Goal: Task Accomplishment & Management: Manage account settings

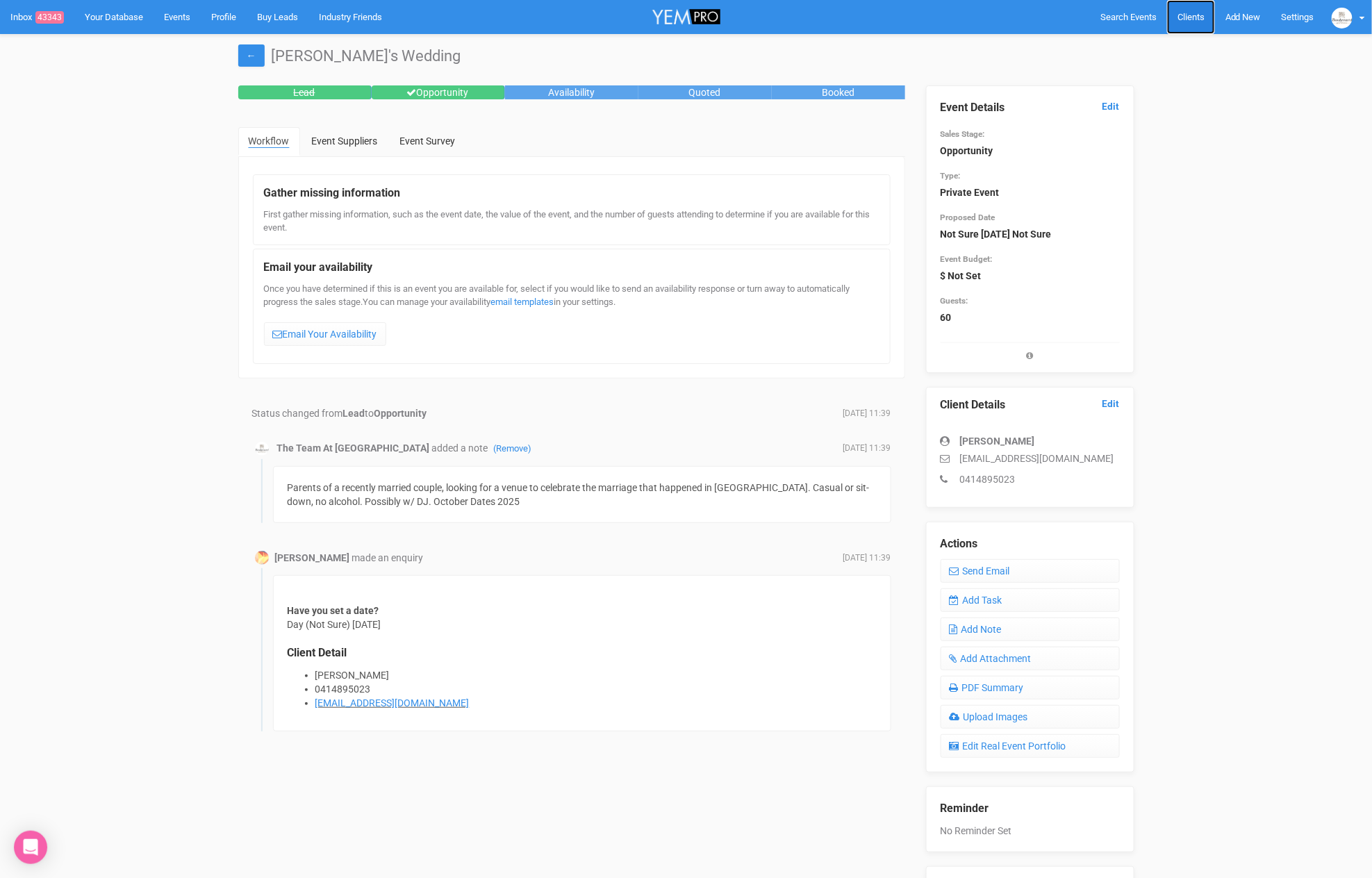
click at [1191, 18] on span "Clients" at bounding box center [1191, 17] width 27 height 10
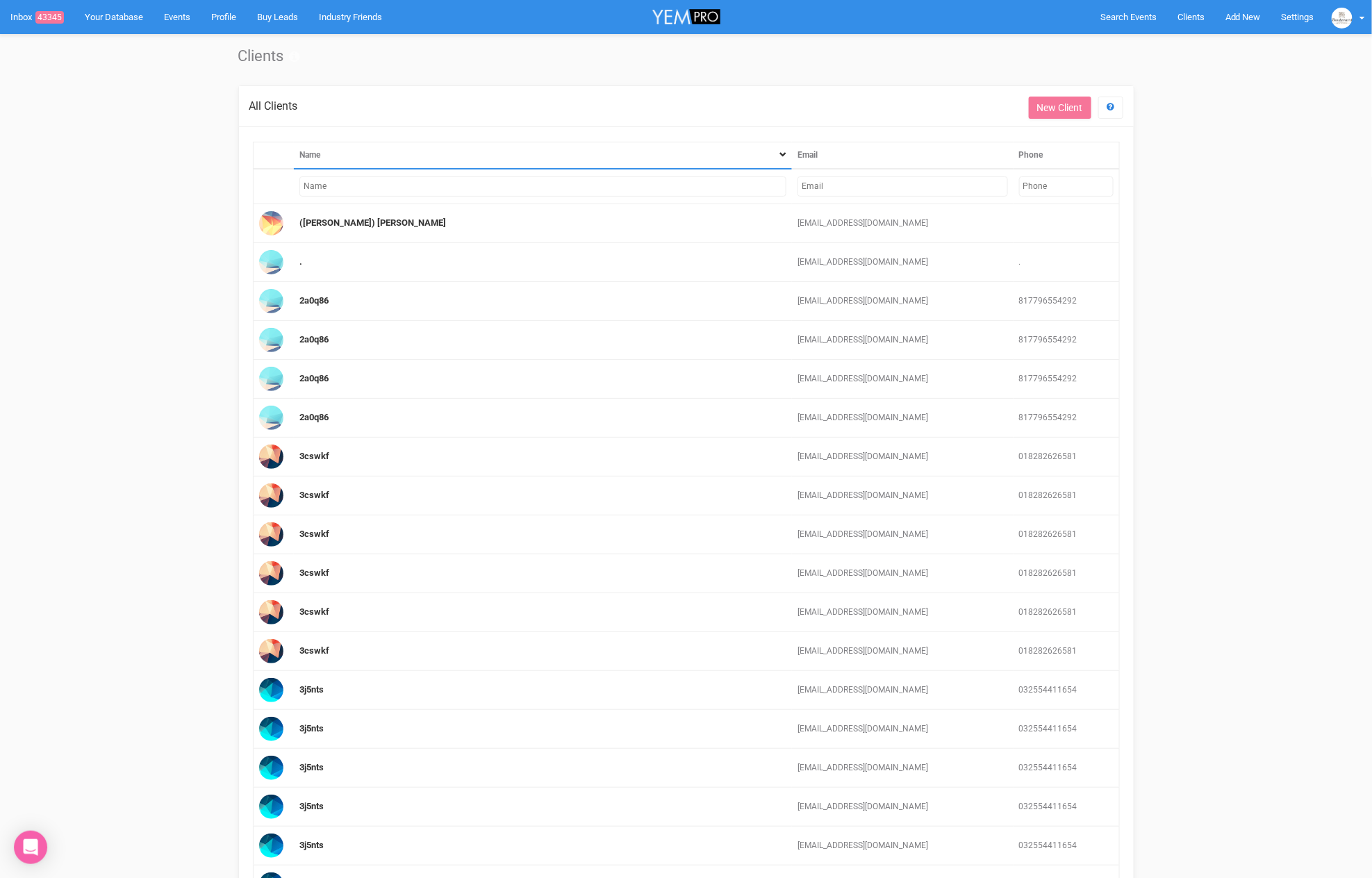
click at [812, 184] on input "text" at bounding box center [903, 186] width 211 height 20
paste input "[EMAIL_ADDRESS][DOMAIN_NAME]"
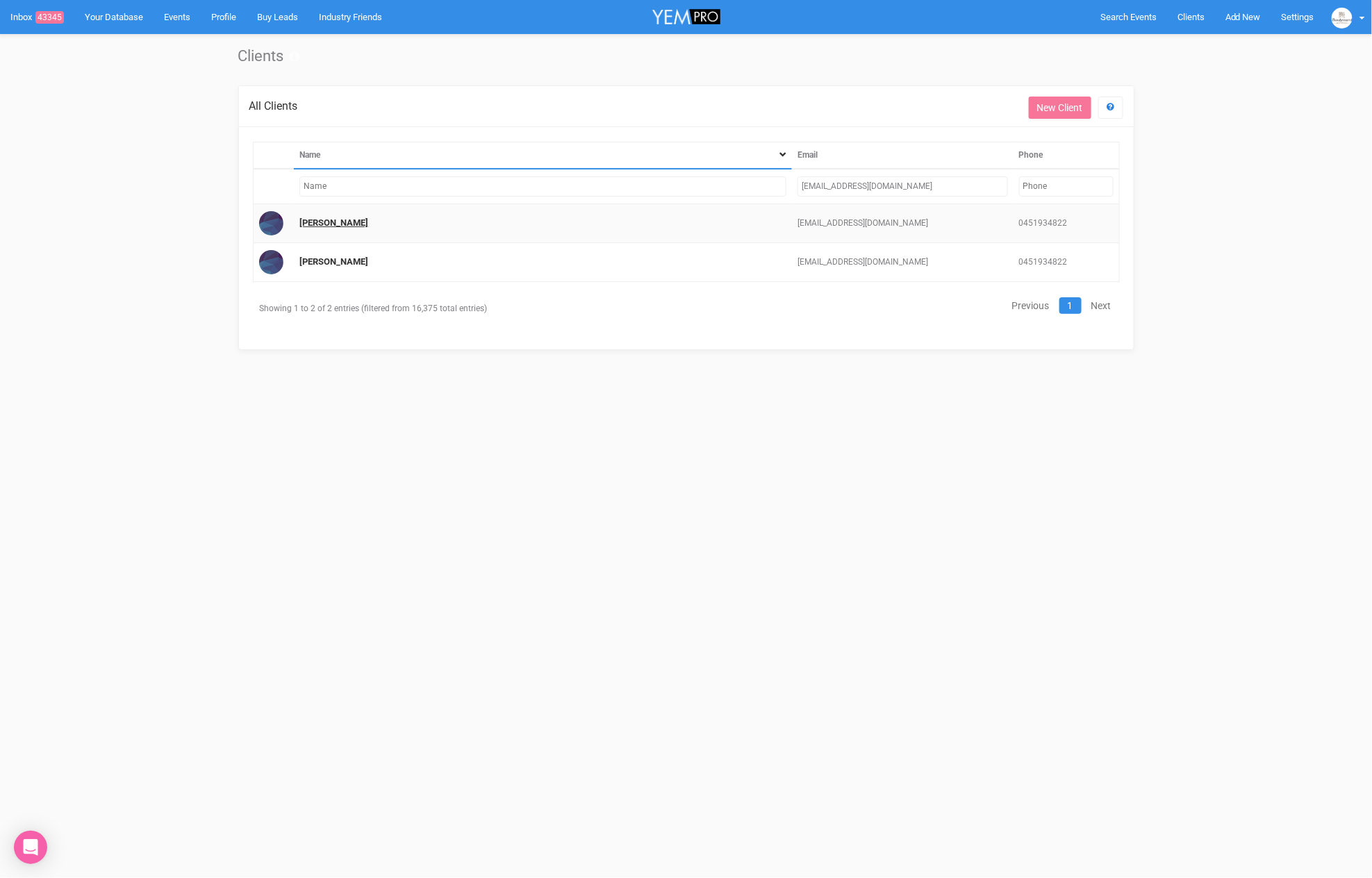
type input "[EMAIL_ADDRESS][DOMAIN_NAME]"
click at [328, 222] on link "[PERSON_NAME]" at bounding box center [334, 222] width 69 height 10
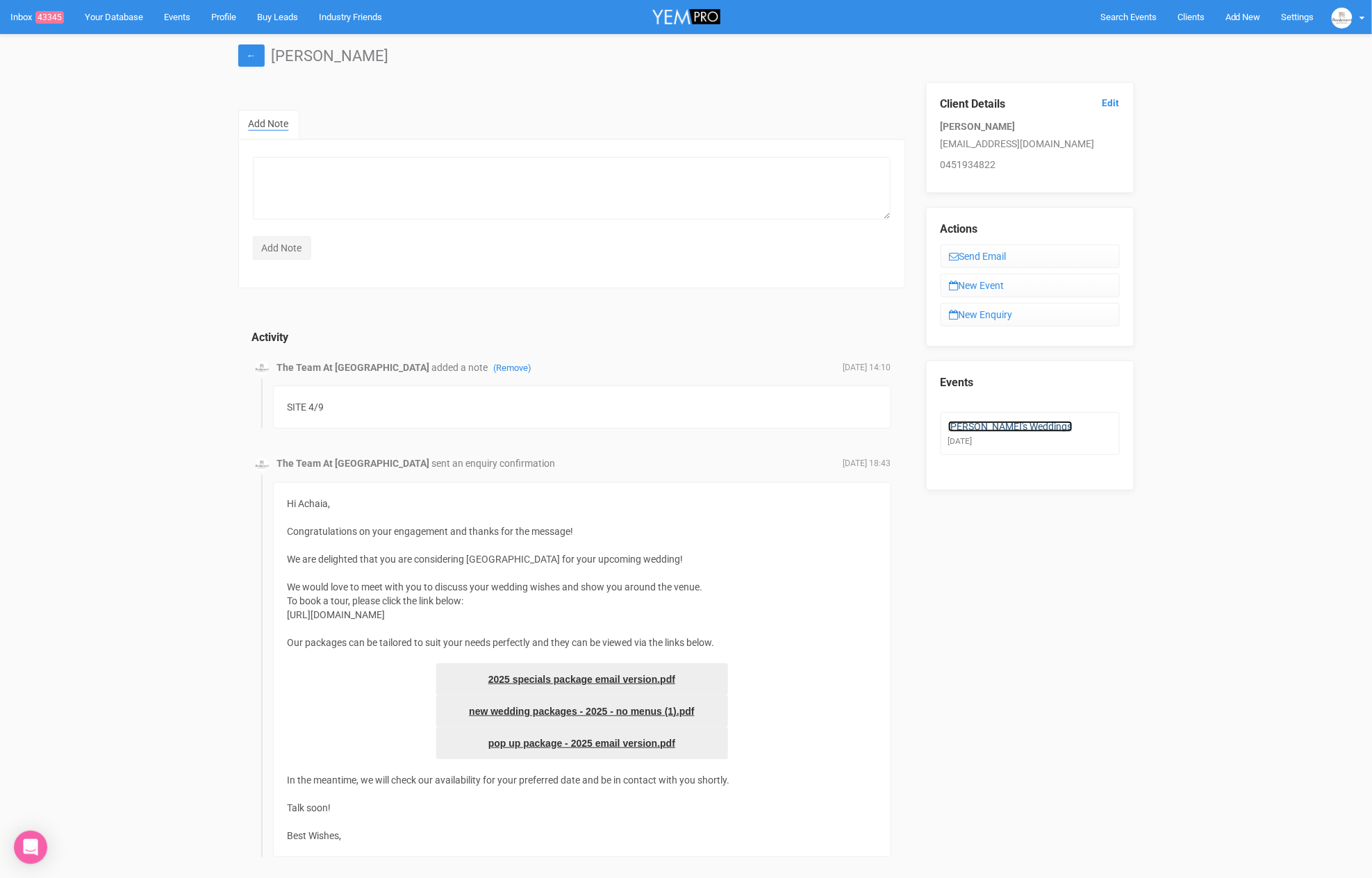
click at [980, 421] on link "[PERSON_NAME]'s Weddings" at bounding box center [1010, 426] width 124 height 11
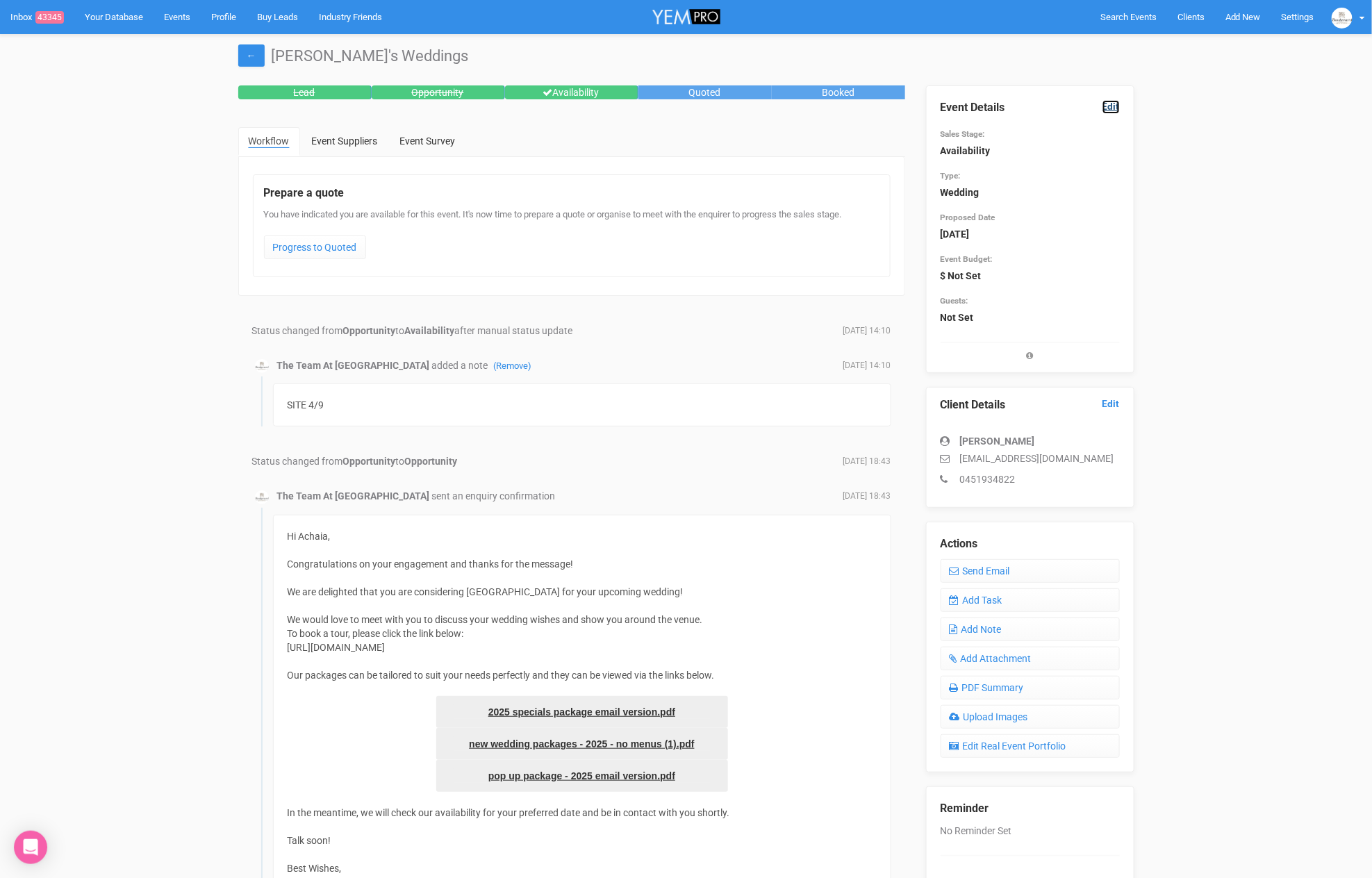
click at [1104, 104] on link "Edit" at bounding box center [1111, 107] width 18 height 13
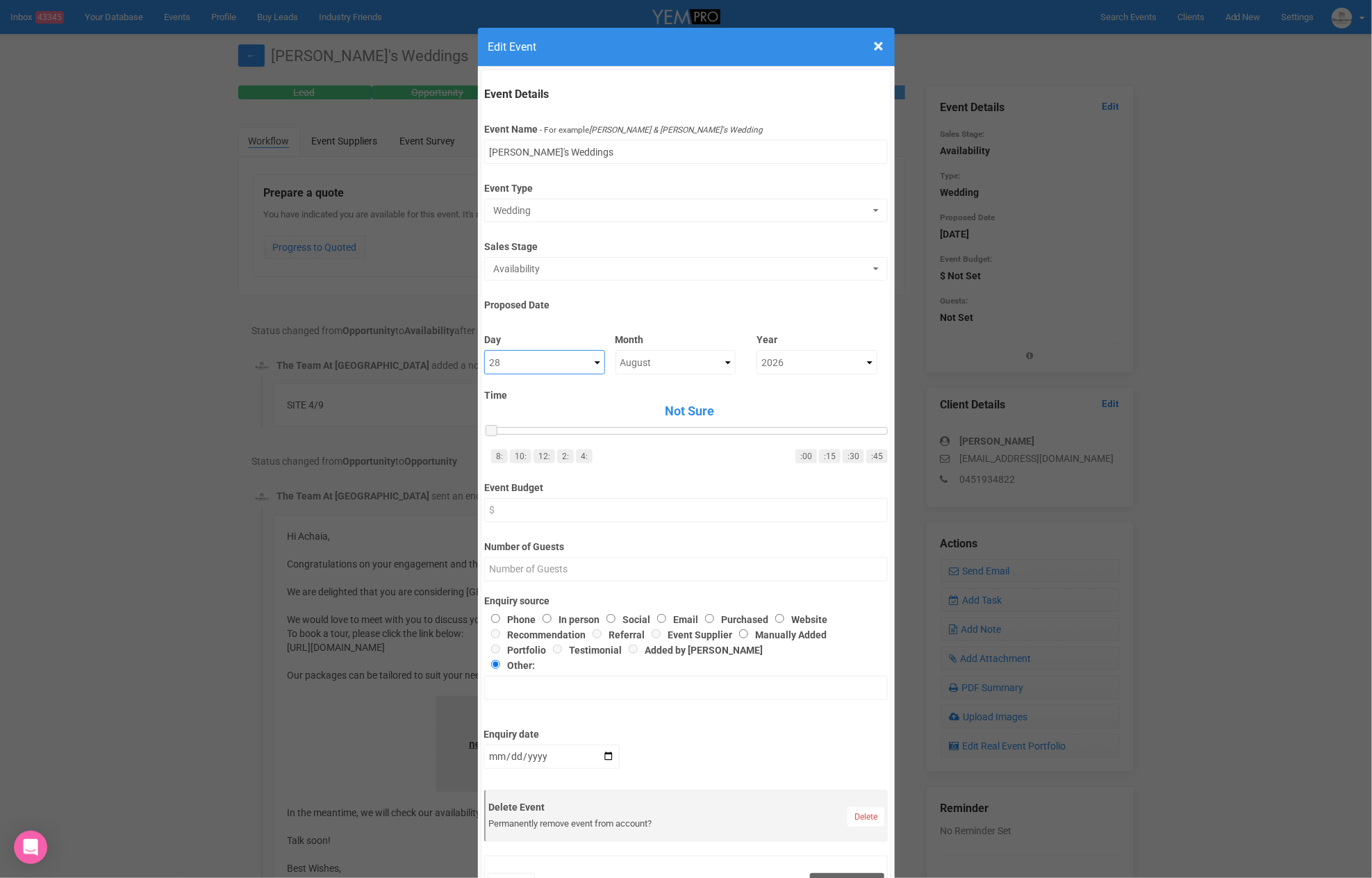
click at [545, 356] on select "Not Sure 1 2 3 4 5 6 7 8 9 10 11 12 13 14 15 16 17 18 19 20 21 22 23 24 25 26 2…" at bounding box center [545, 362] width 121 height 24
select select "8"
click at [649, 354] on select "Not Sure January February March April May June July August September October No…" at bounding box center [676, 362] width 121 height 24
select select "September"
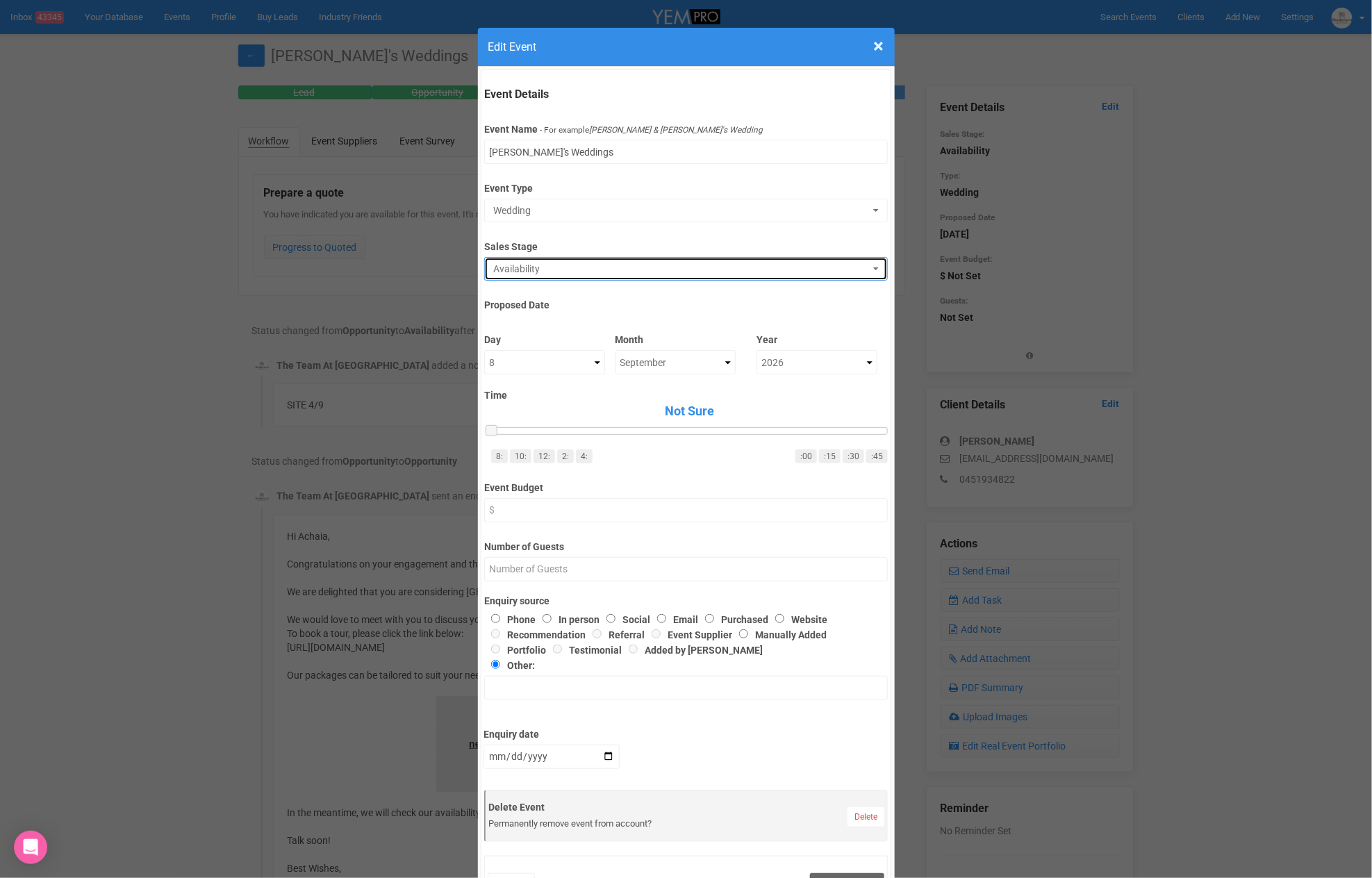
click at [598, 270] on span "Availability" at bounding box center [681, 269] width 376 height 14
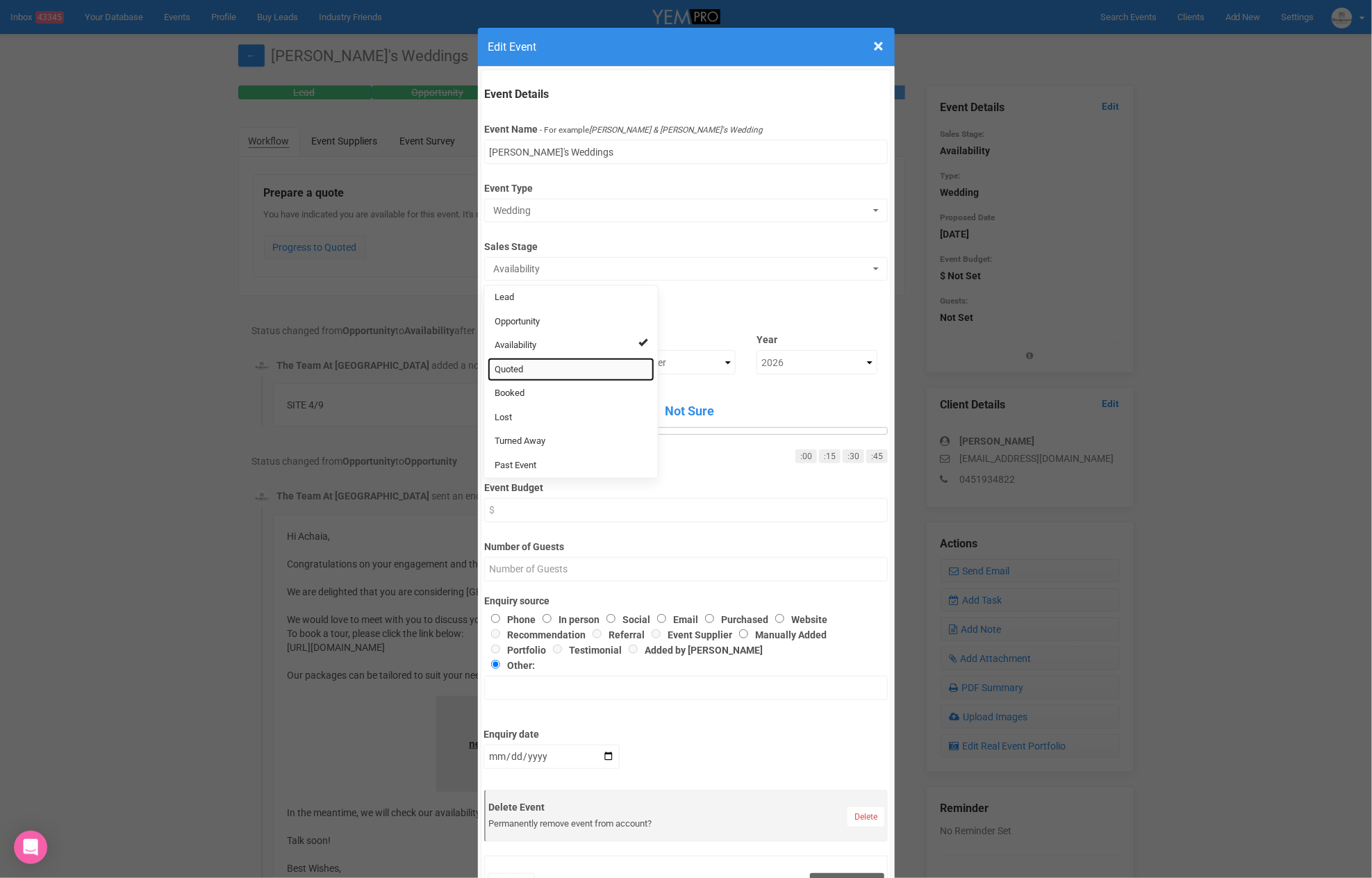
click at [570, 375] on link "Quoted" at bounding box center [571, 369] width 167 height 24
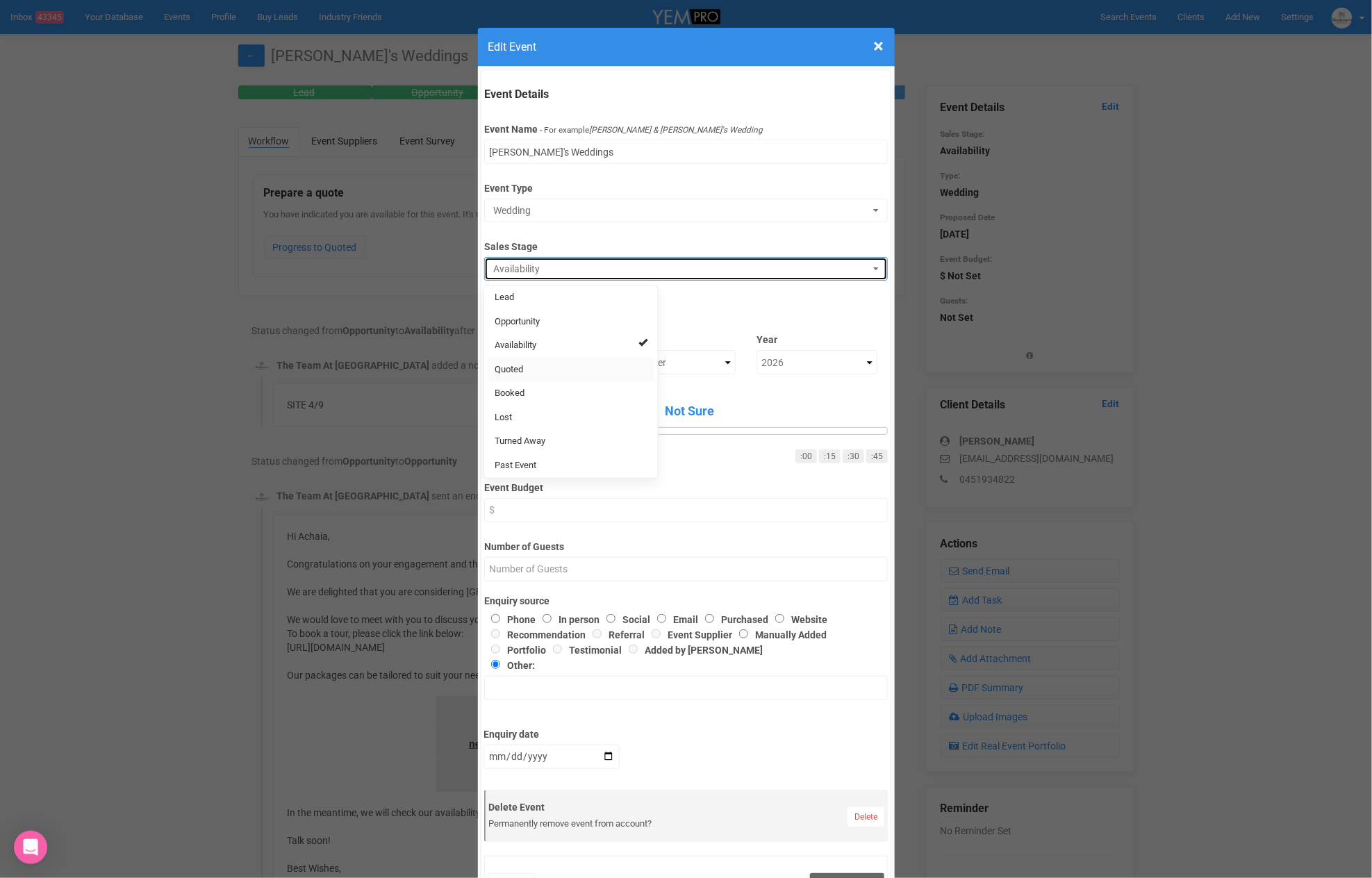
select select "9"
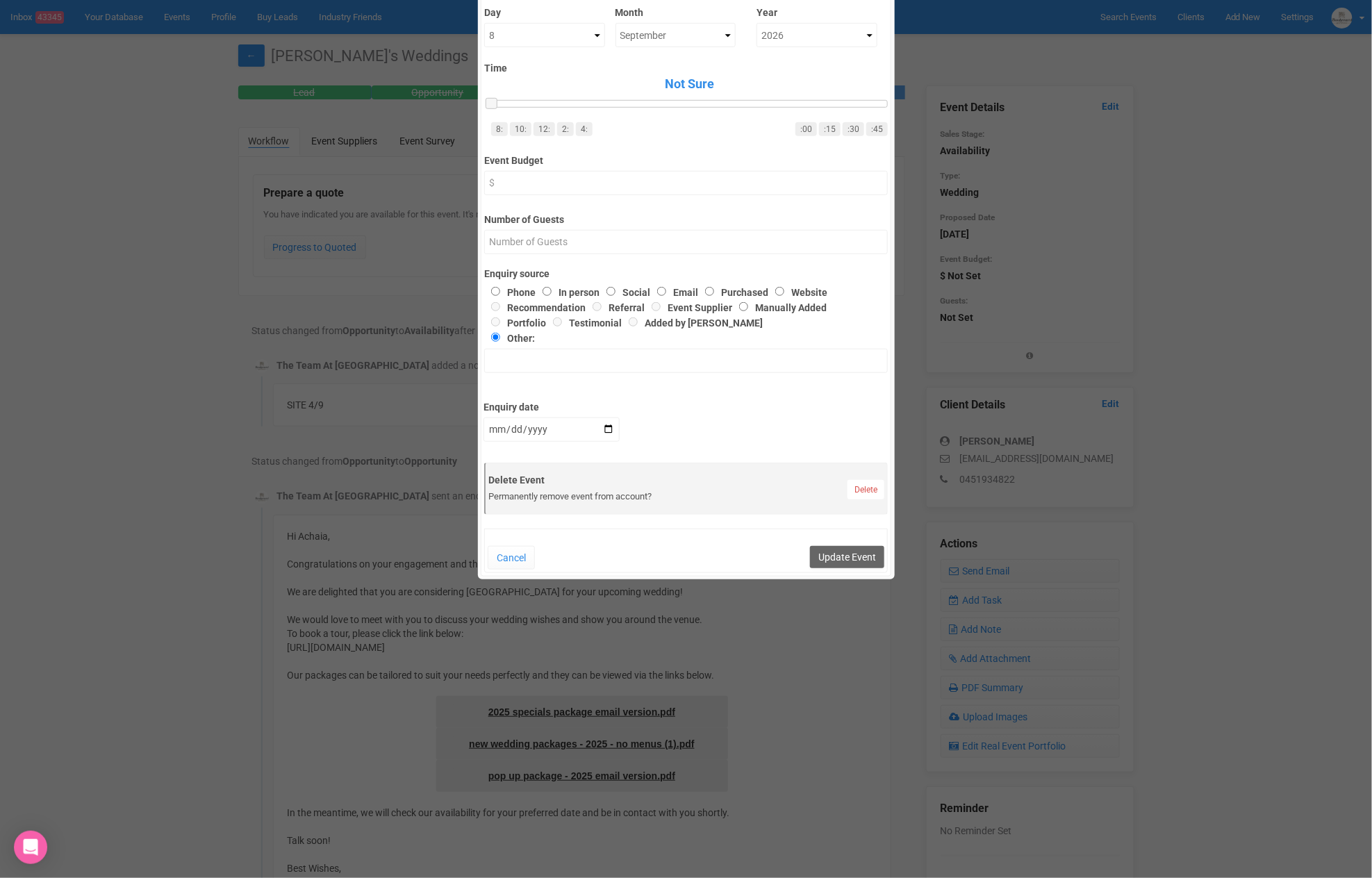
scroll to position [331, 0]
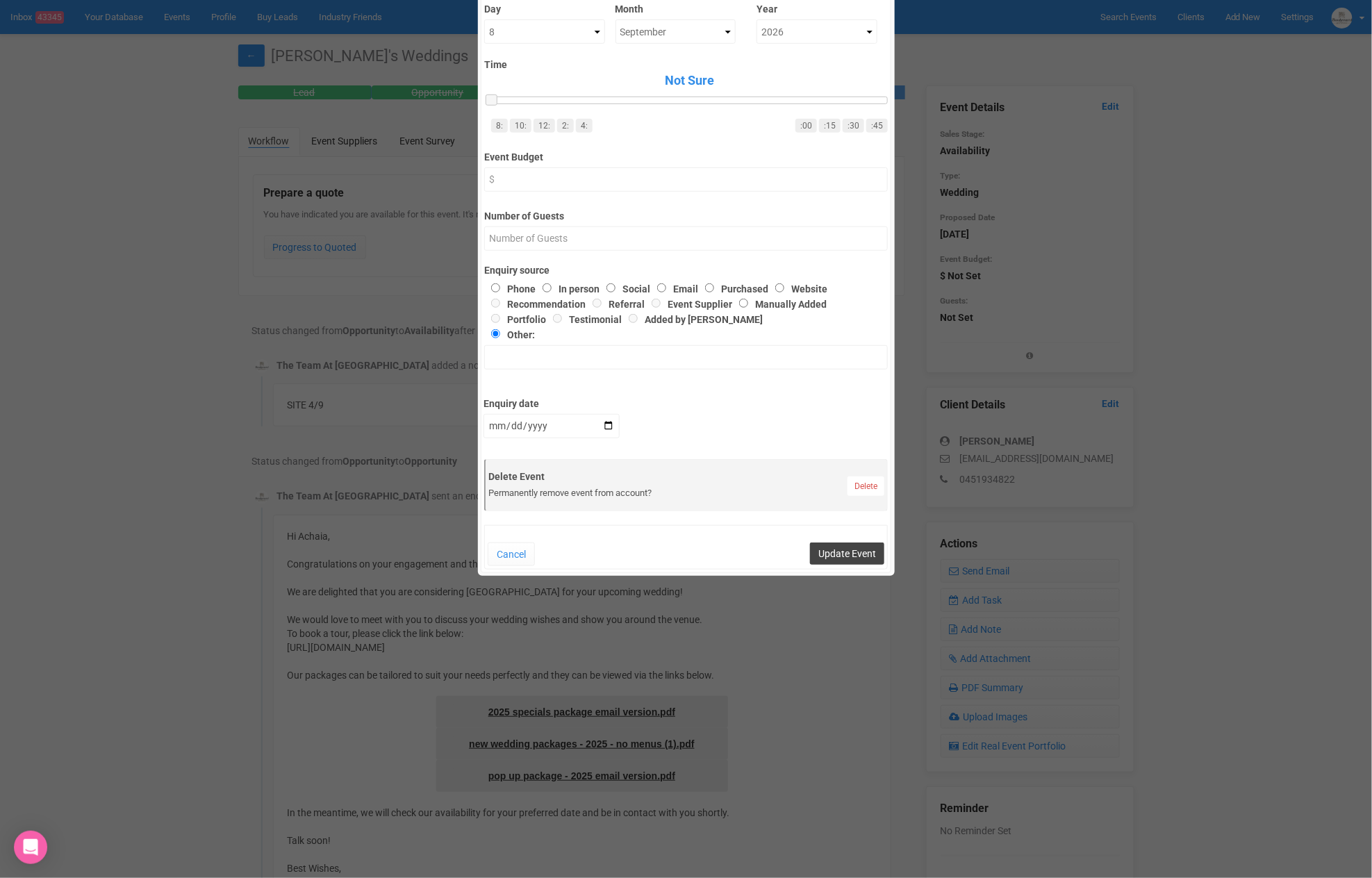
click at [867, 554] on button "Update Event" at bounding box center [847, 553] width 75 height 22
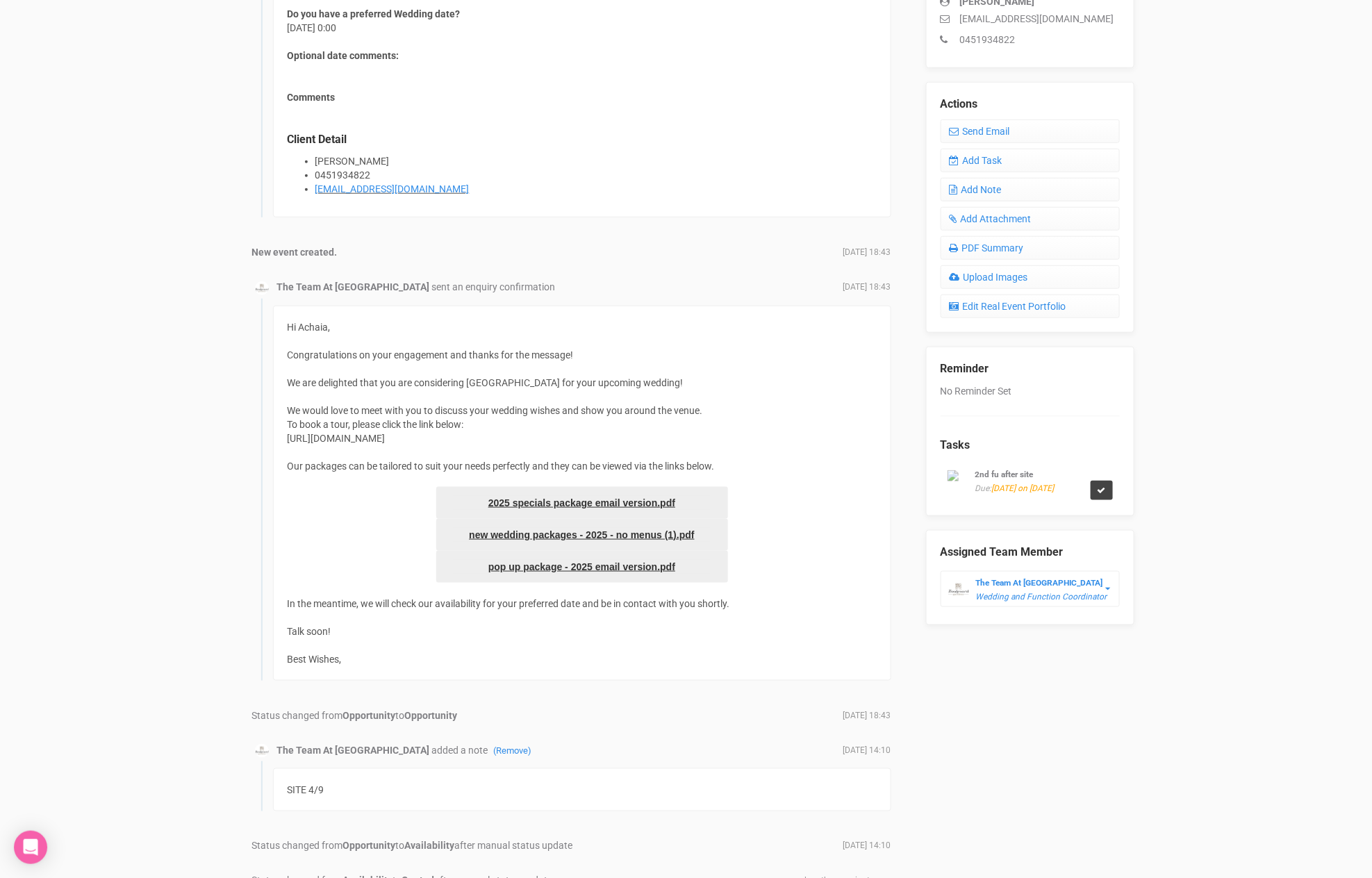
click at [1107, 493] on div "2nd fu after site Due: [DATE] on [DATE]" at bounding box center [1029, 481] width 179 height 42
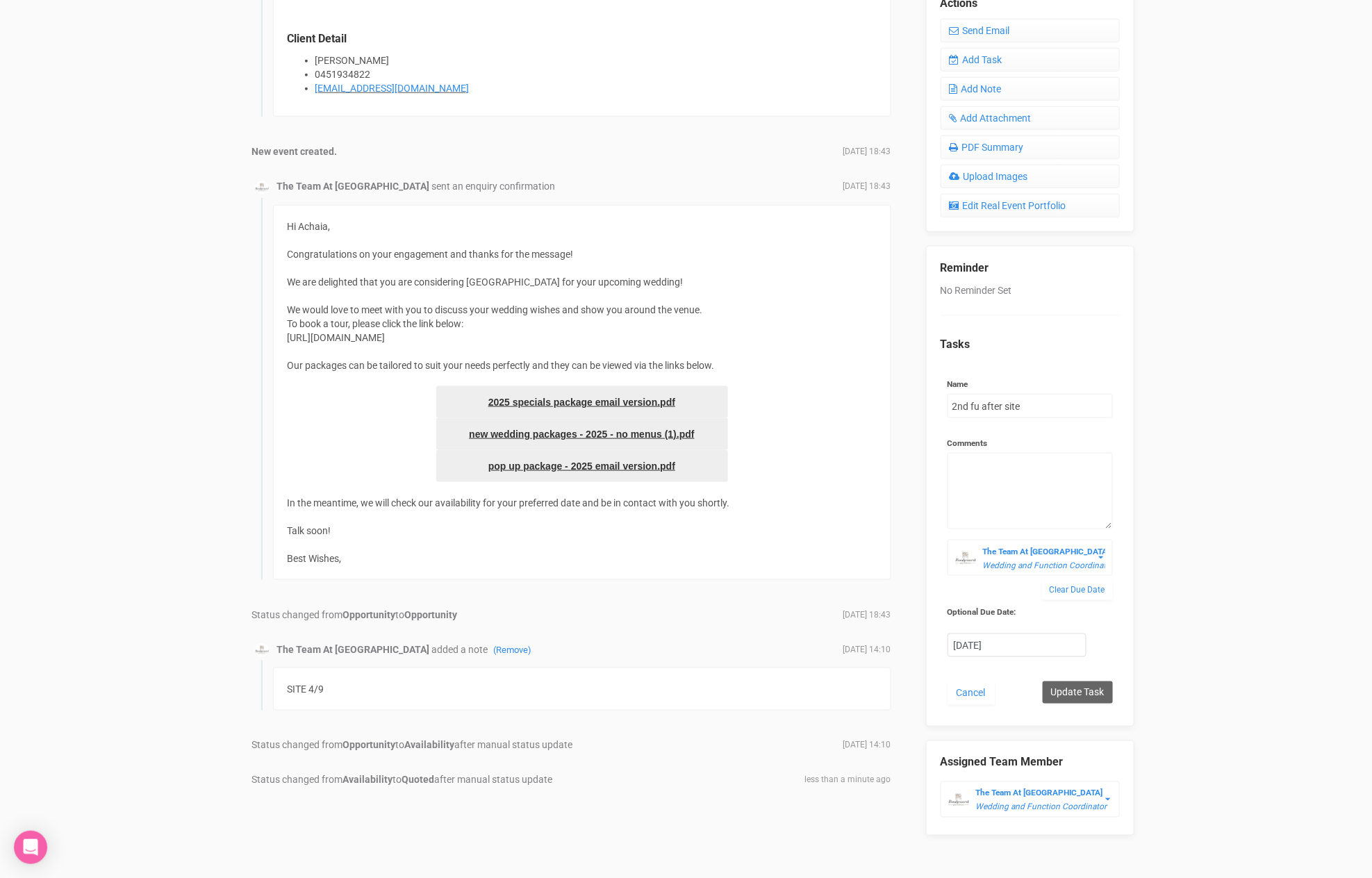
scroll to position [550, 0]
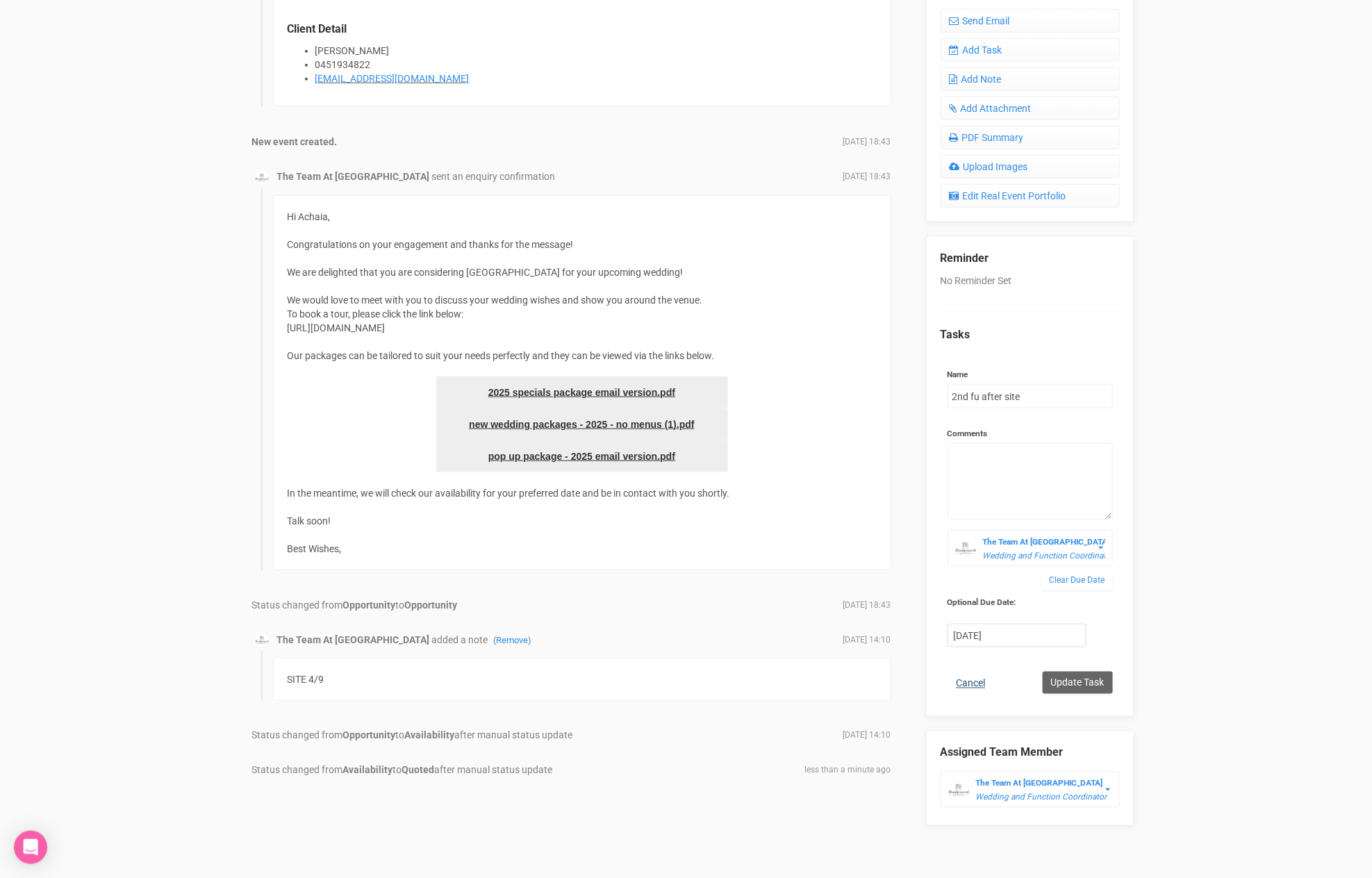
click at [968, 677] on link "Cancel" at bounding box center [971, 683] width 47 height 24
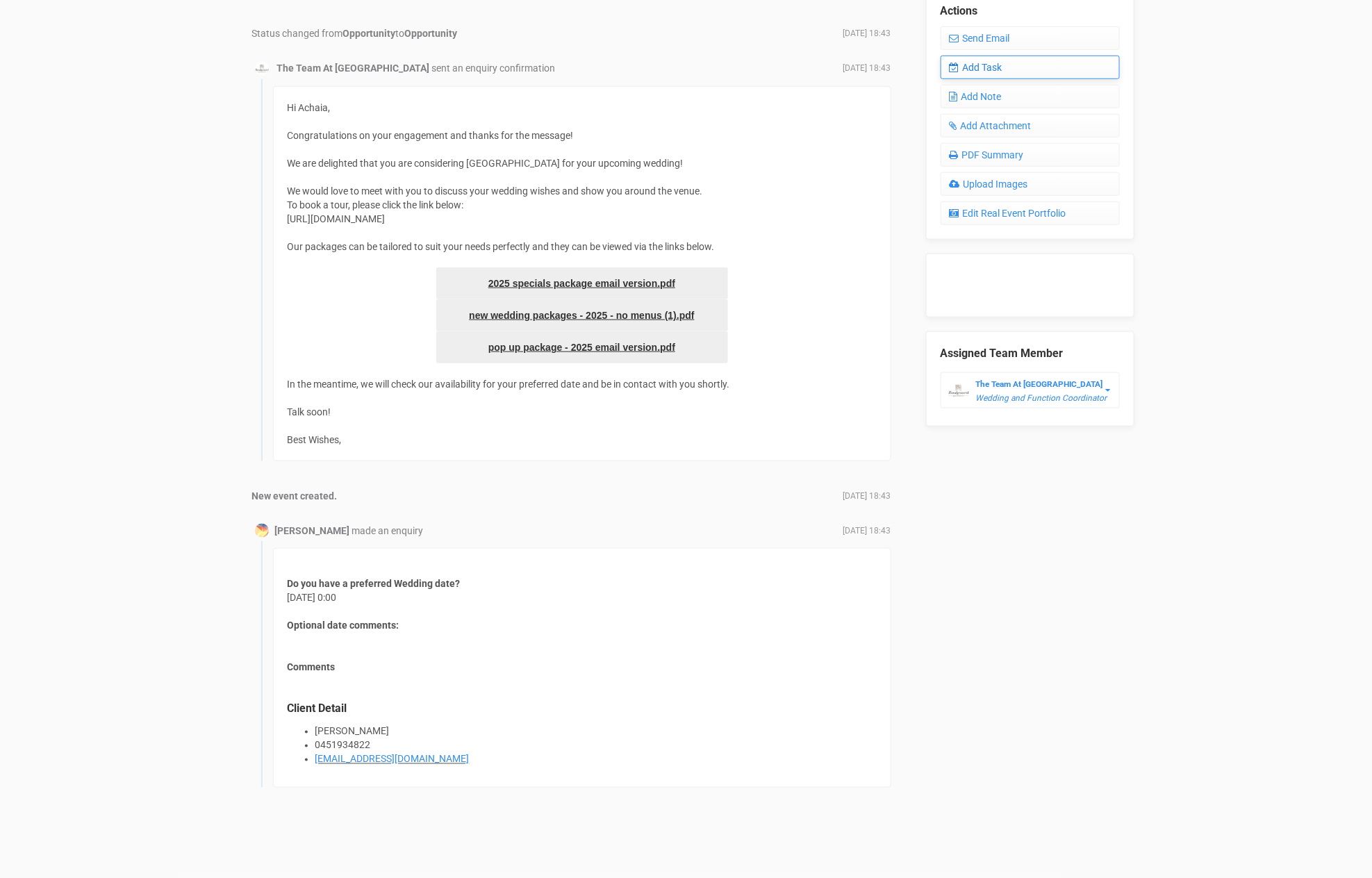
scroll to position [0, 0]
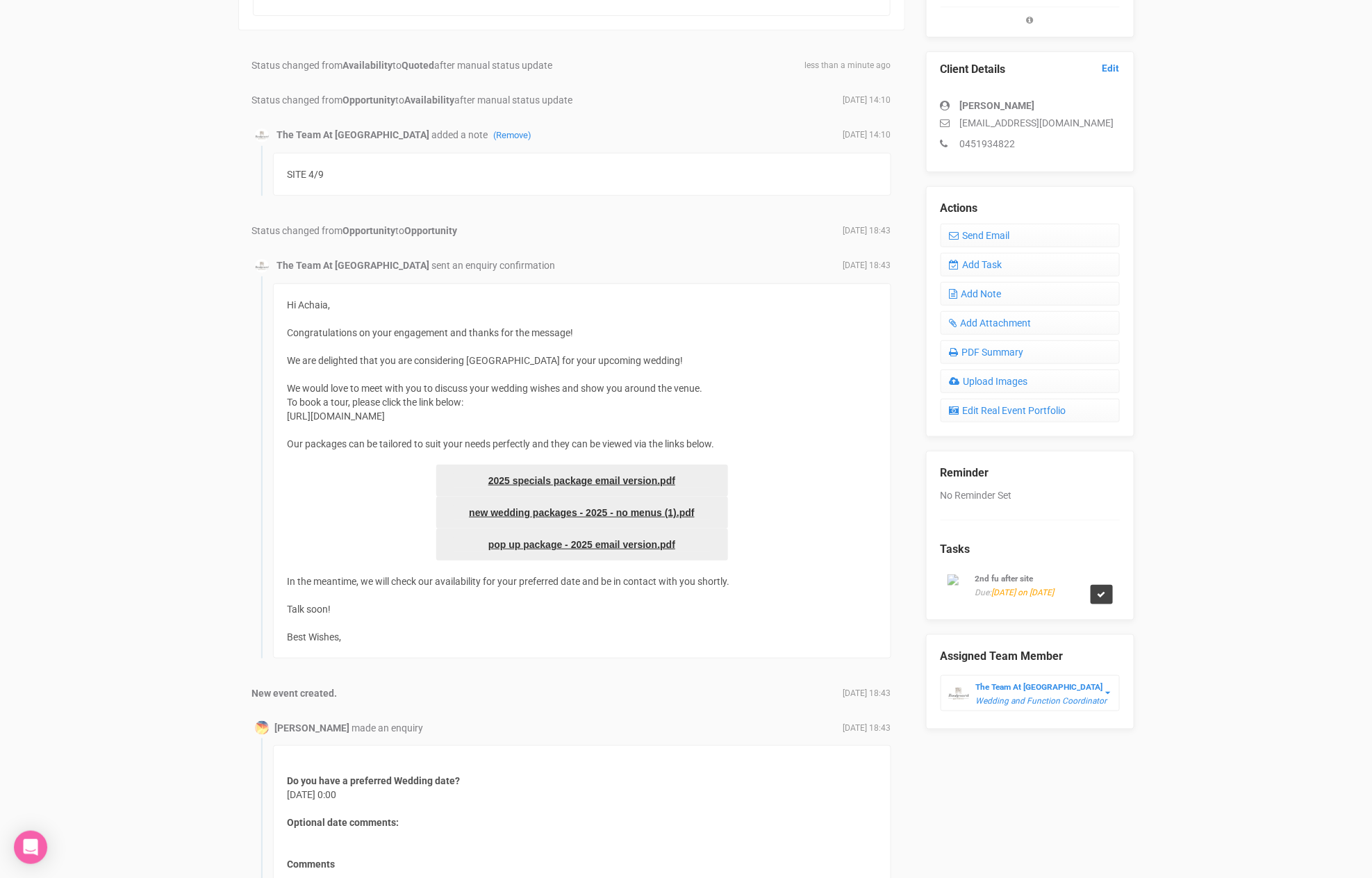
click at [1102, 590] on icon at bounding box center [1102, 594] width 8 height 8
click at [1079, 557] on link "Confirm" at bounding box center [1076, 554] width 43 height 19
